Goal: Browse casually

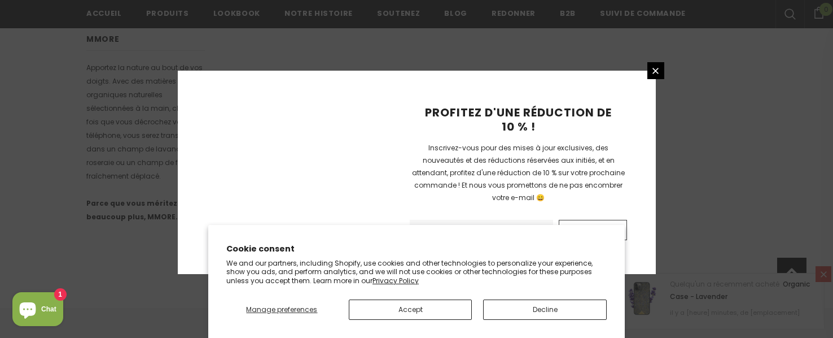
scroll to position [847, 0]
